Goal: Find specific page/section: Find specific page/section

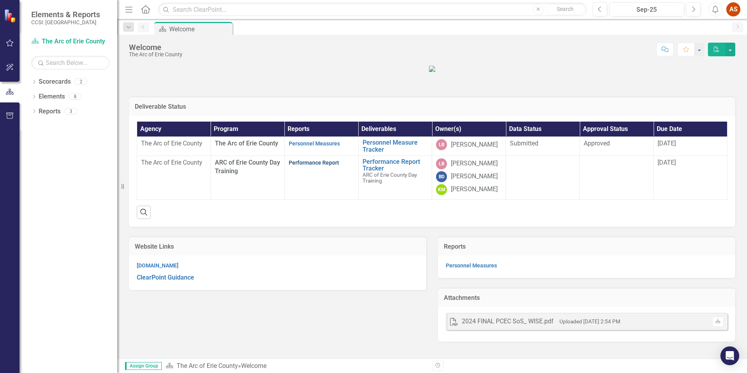
click at [314, 166] on link "Performance Report" at bounding box center [314, 162] width 50 height 6
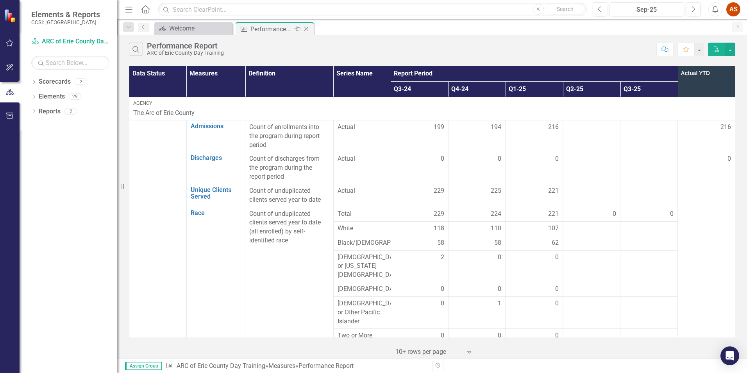
click at [309, 26] on icon "Close" at bounding box center [307, 29] width 8 height 6
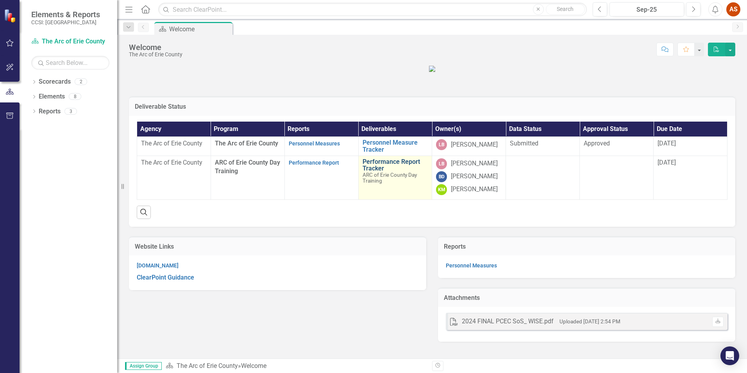
click at [395, 172] on link "Performance Report Tracker" at bounding box center [396, 165] width 66 height 14
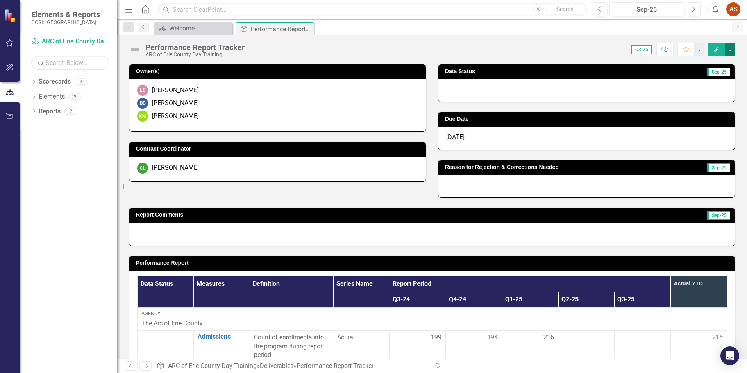
click at [732, 48] on button "button" at bounding box center [731, 50] width 10 height 14
drag, startPoint x: 308, startPoint y: 28, endPoint x: 317, endPoint y: 32, distance: 10.2
click at [0, 0] on icon at bounding box center [0, 0] width 0 height 0
